Goal: Check status: Check status

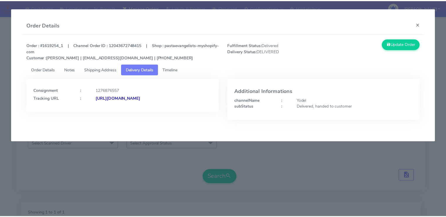
scroll to position [84, 0]
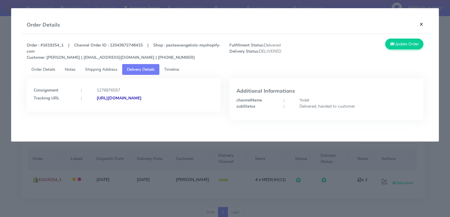
click at [421, 24] on button "×" at bounding box center [421, 24] width 13 height 16
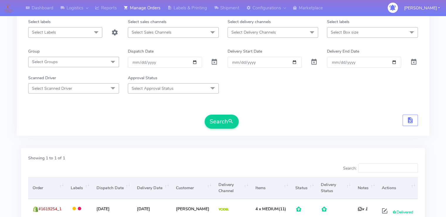
scroll to position [2, 0]
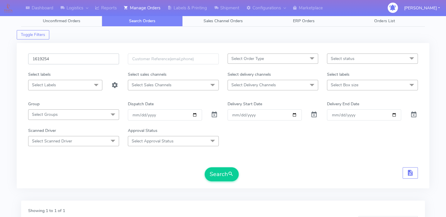
click at [64, 60] on input "1619254" at bounding box center [73, 59] width 91 height 11
paste input "20020"
click at [205, 168] on button "Search" at bounding box center [222, 175] width 34 height 14
click at [137, 175] on div "Search" at bounding box center [222, 175] width 389 height 14
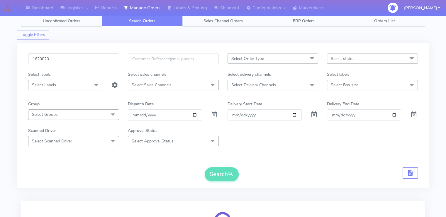
click at [70, 60] on input "1620020" at bounding box center [73, 59] width 91 height 11
click at [205, 168] on button "Search" at bounding box center [222, 175] width 34 height 14
click at [145, 158] on form "1620020 Select Order Type Select All MEALS ATAVI One Off Pasta Club Gift Kit Ev…" at bounding box center [222, 118] width 389 height 128
click at [75, 56] on input "1620020" at bounding box center [73, 59] width 91 height 11
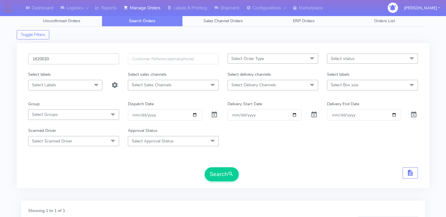
paste input "19335"
type input "1619335"
click at [205, 168] on button "Search" at bounding box center [222, 175] width 34 height 14
click at [166, 178] on div "Search" at bounding box center [222, 175] width 389 height 14
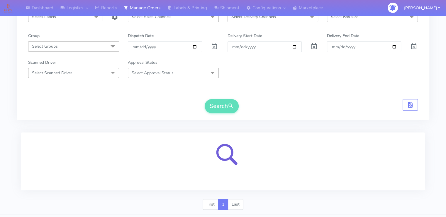
scroll to position [73, 0]
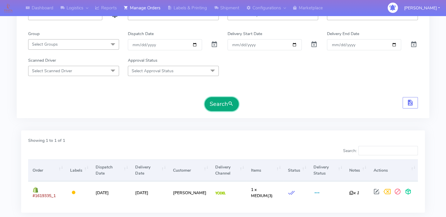
click at [213, 101] on button "Search" at bounding box center [222, 104] width 34 height 14
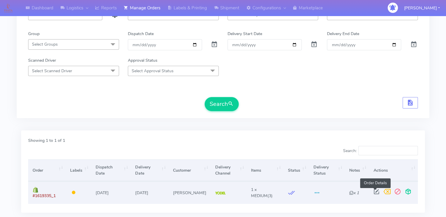
click at [374, 191] on span at bounding box center [376, 193] width 11 height 6
select select "5"
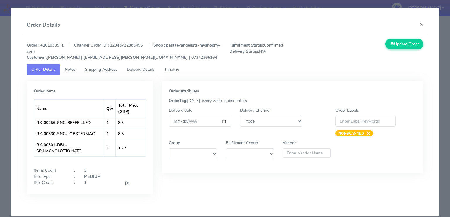
click at [142, 70] on span "Delivery Details" at bounding box center [141, 70] width 28 height 6
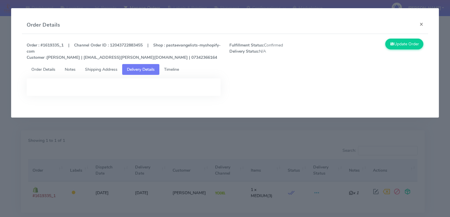
click at [108, 70] on span "Shipping Address" at bounding box center [101, 70] width 33 height 6
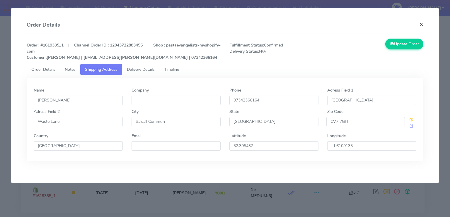
click at [419, 25] on button "×" at bounding box center [421, 24] width 13 height 16
